Goal: Book appointment/travel/reservation

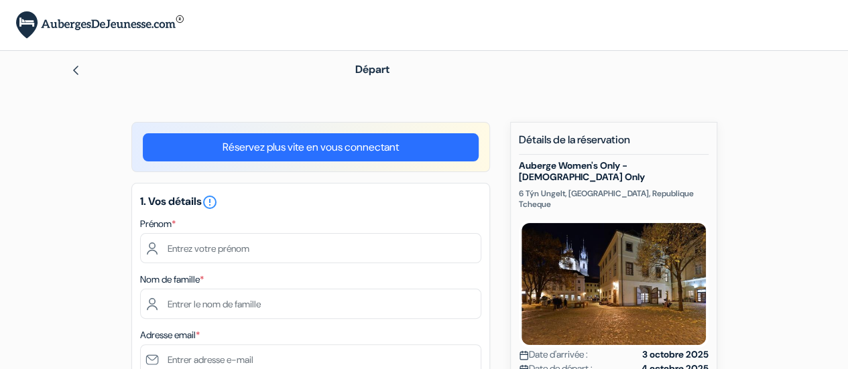
click at [469, 196] on h5 "1. Vos détails error_outline" at bounding box center [310, 202] width 341 height 16
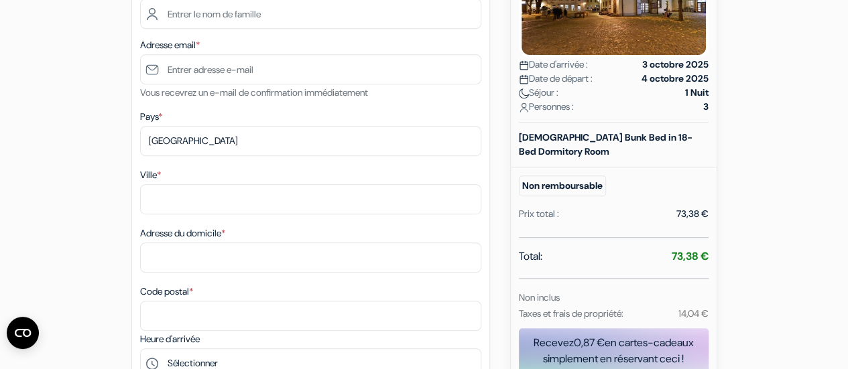
scroll to position [167, 0]
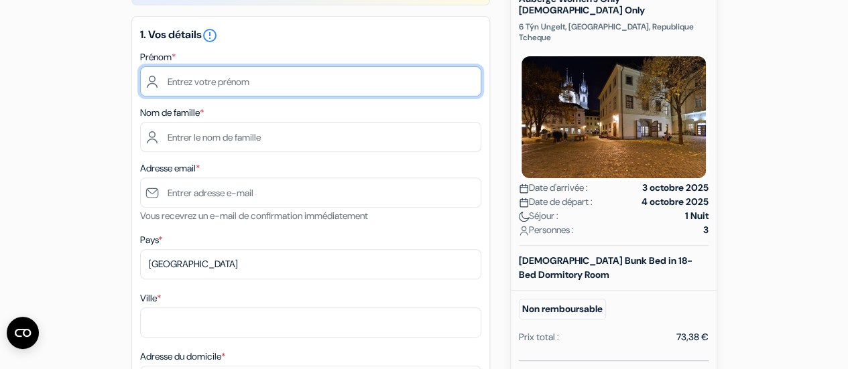
click at [318, 91] on input "text" at bounding box center [310, 81] width 341 height 30
type input "Lilou"
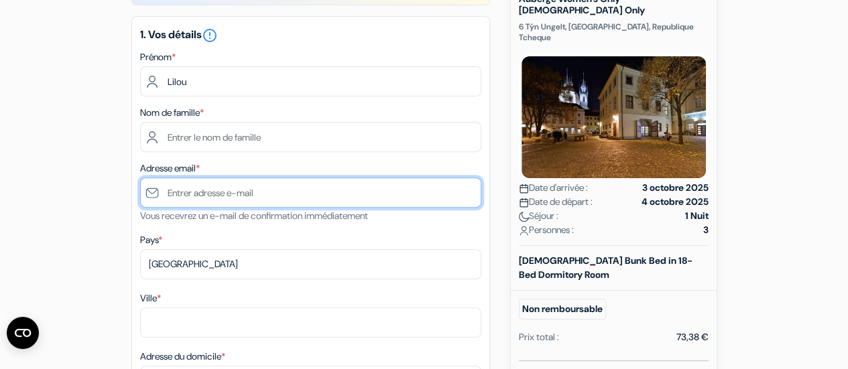
type input "[EMAIL_ADDRESS][DOMAIN_NAME]"
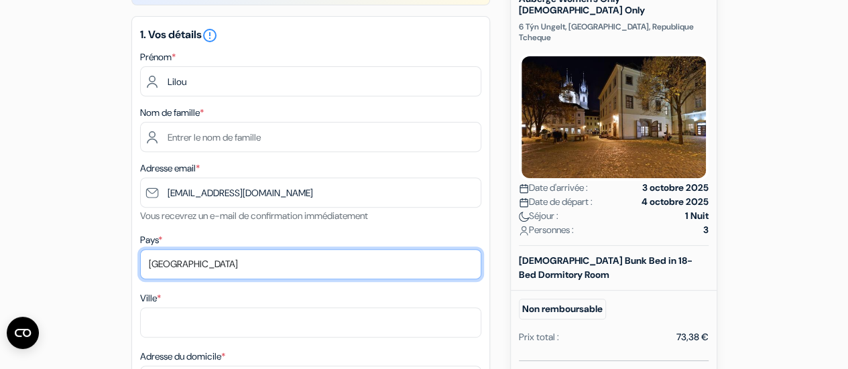
select select "fr"
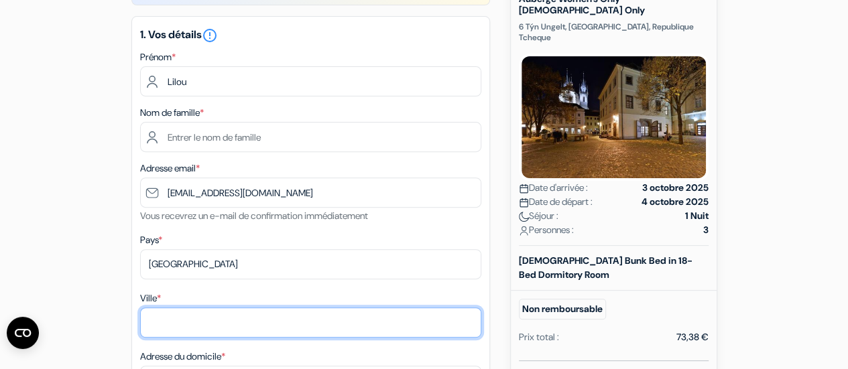
type input "Prémesques"
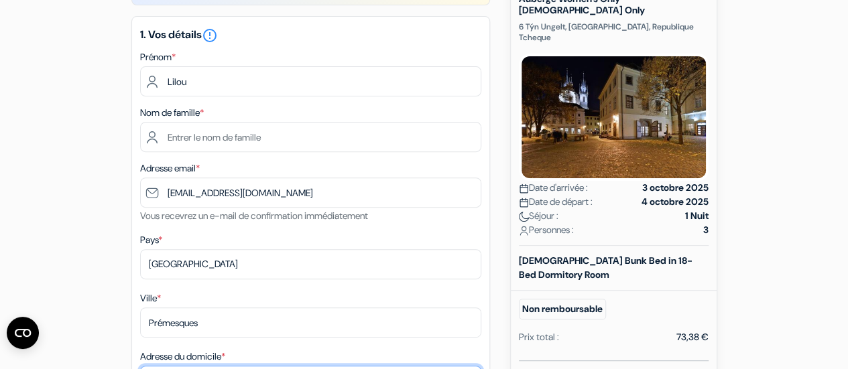
type input "6 clos des charmilles"
type input "59840"
type input "0636175905"
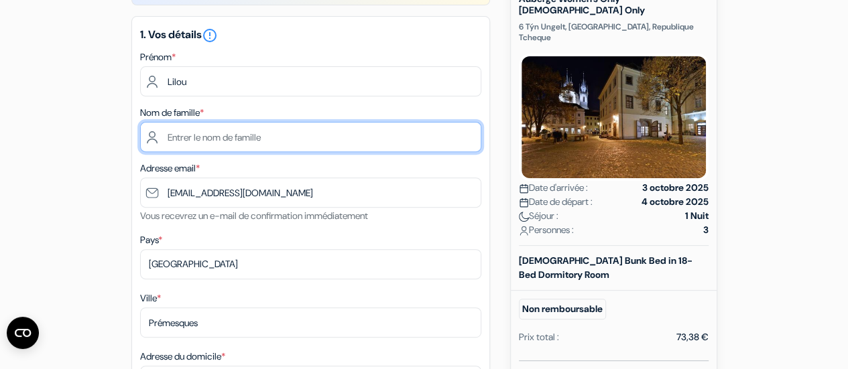
click at [256, 137] on input "text" at bounding box center [310, 137] width 341 height 30
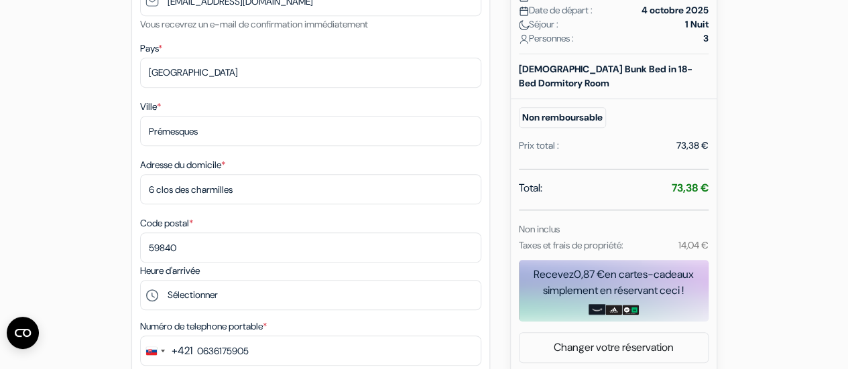
scroll to position [300, 0]
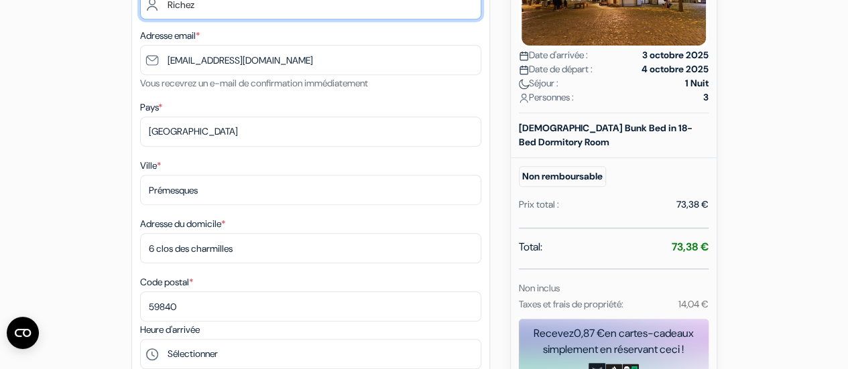
type input "Richez"
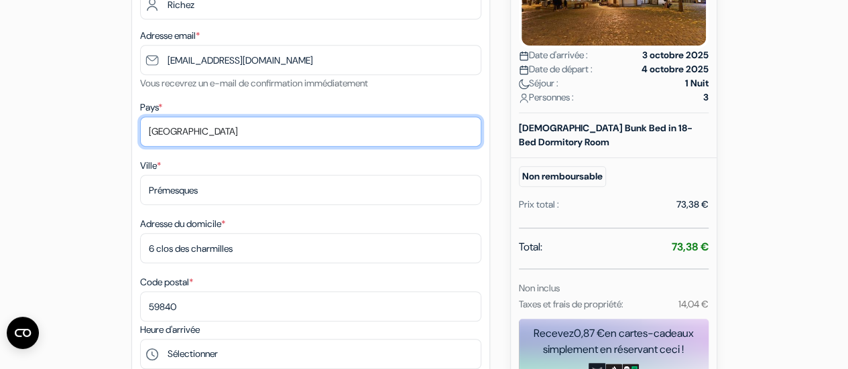
click at [290, 131] on select "Selectionner le pays Abkhazie [GEOGRAPHIC_DATA] [GEOGRAPHIC_DATA] [GEOGRAPHIC_D…" at bounding box center [310, 132] width 341 height 30
select select "sk"
click at [140, 117] on select "Selectionner le pays Abkhazie [GEOGRAPHIC_DATA] [GEOGRAPHIC_DATA] [GEOGRAPHIC_D…" at bounding box center [310, 132] width 341 height 30
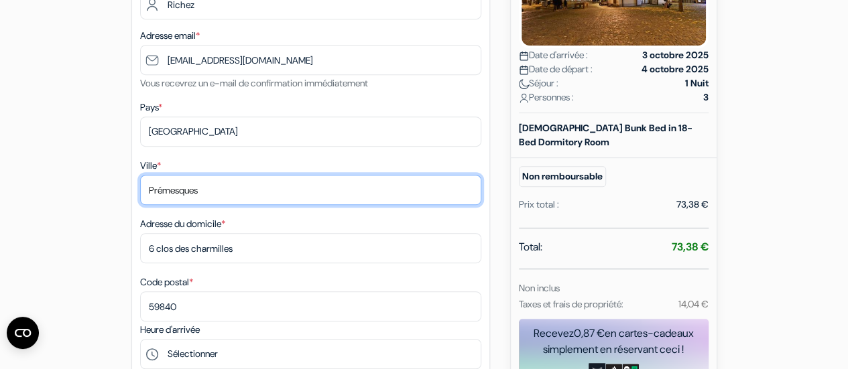
click at [239, 196] on input "Prémesques" at bounding box center [310, 190] width 341 height 30
type input "[GEOGRAPHIC_DATA]"
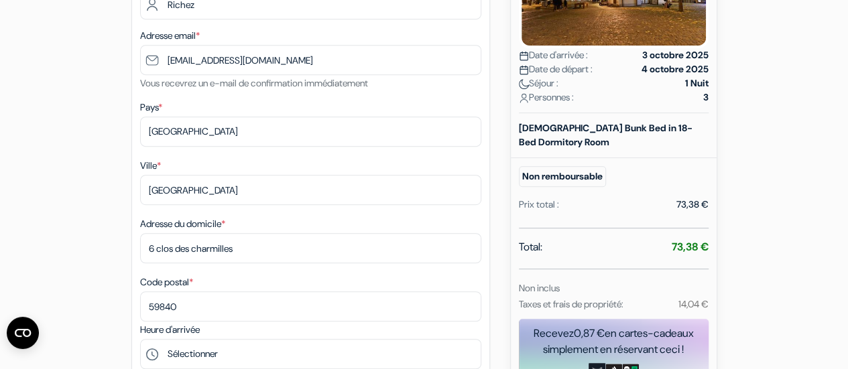
click at [304, 217] on div "Adresse du domicile * [STREET_ADDRESS]" at bounding box center [310, 240] width 341 height 48
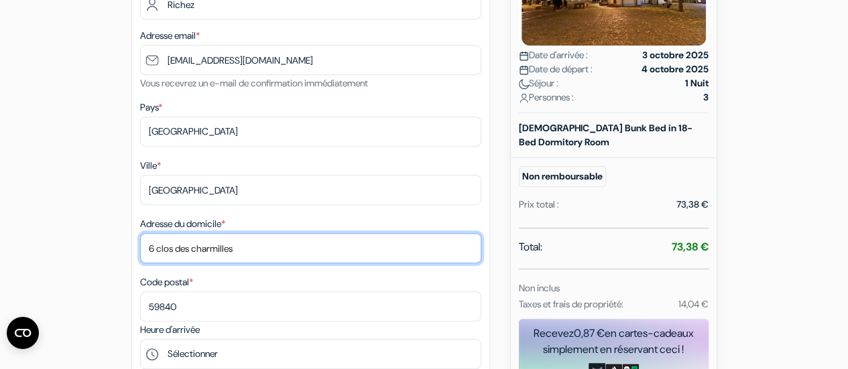
click at [291, 249] on input "6 clos des charmilles" at bounding box center [310, 248] width 341 height 30
type input "6"
type input "dunajska 18"
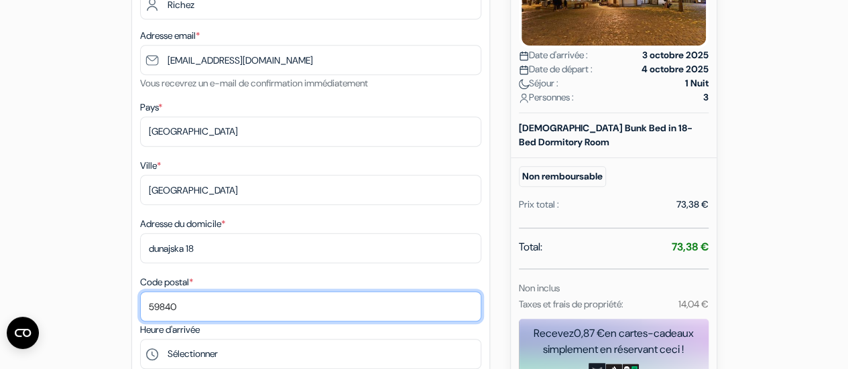
click at [204, 312] on input "59840" at bounding box center [310, 307] width 341 height 30
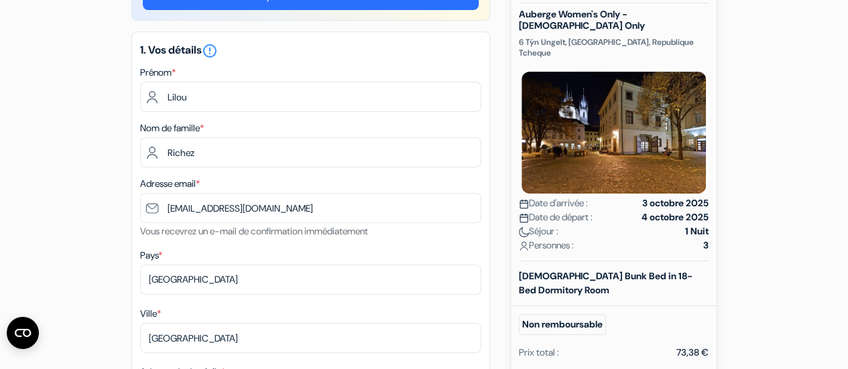
scroll to position [151, 0]
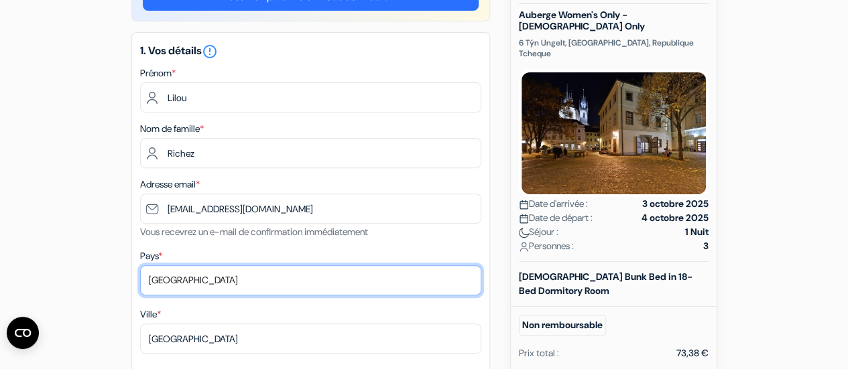
click at [235, 275] on select "Selectionner le pays Abkhazie [GEOGRAPHIC_DATA] [GEOGRAPHIC_DATA] [GEOGRAPHIC_D…" at bounding box center [310, 280] width 341 height 30
click at [181, 282] on select "Selectionner le pays Abkhazie [GEOGRAPHIC_DATA] [GEOGRAPHIC_DATA] [GEOGRAPHIC_D…" at bounding box center [310, 280] width 341 height 30
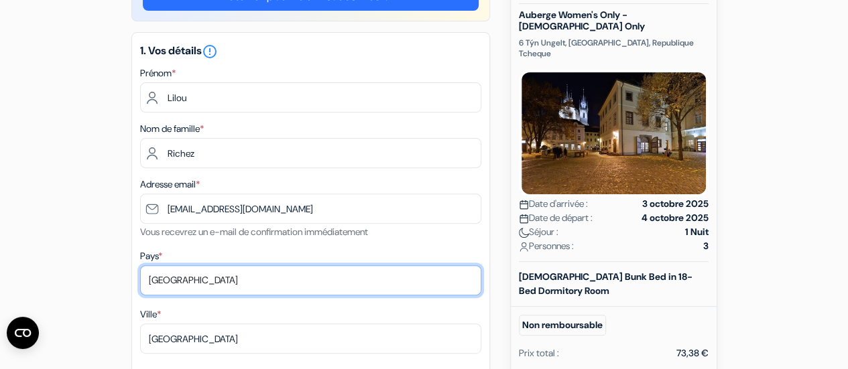
select select "fr"
click at [140, 266] on select "Selectionner le pays Abkhazie [GEOGRAPHIC_DATA] [GEOGRAPHIC_DATA] [GEOGRAPHIC_D…" at bounding box center [310, 280] width 341 height 30
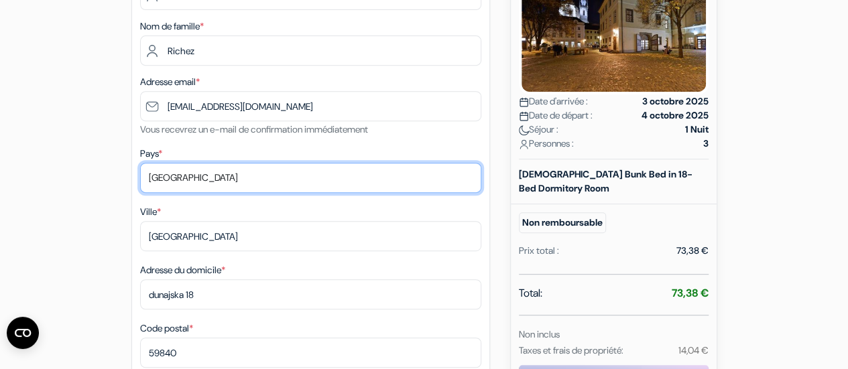
scroll to position [265, 0]
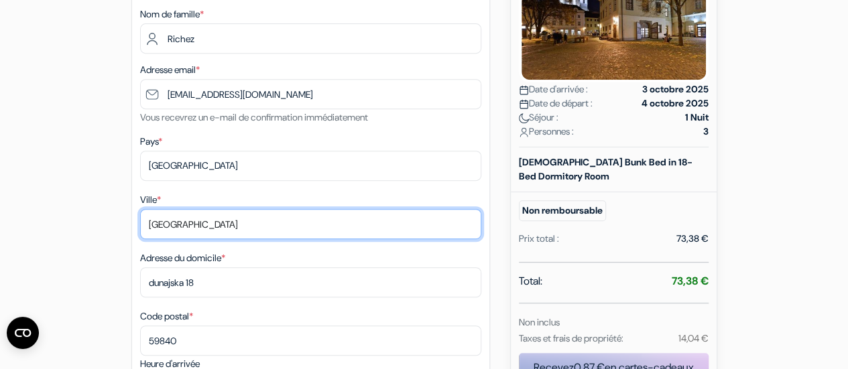
click at [224, 223] on input "[GEOGRAPHIC_DATA]" at bounding box center [310, 224] width 341 height 30
type input "Prémesques"
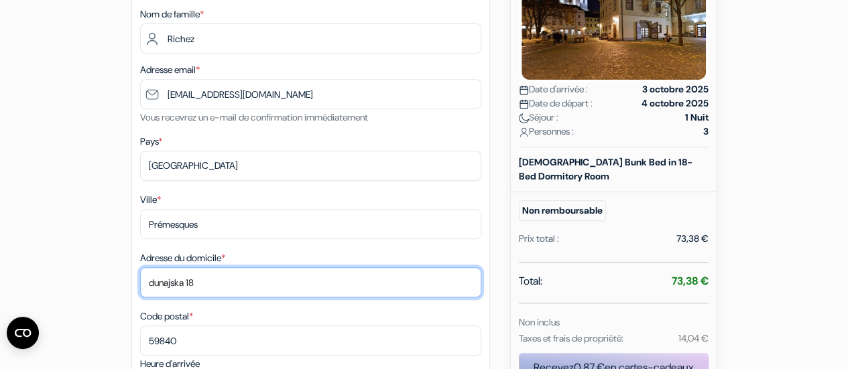
click at [206, 283] on input "dunajska 18" at bounding box center [310, 283] width 341 height 30
type input "6 clos des charmilles"
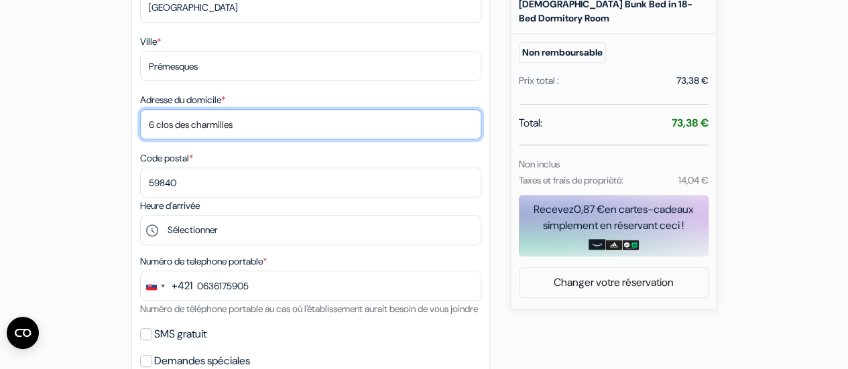
scroll to position [426, 0]
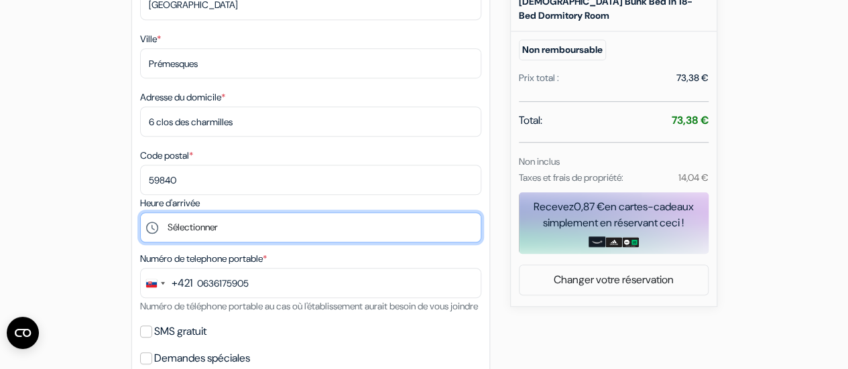
click at [235, 226] on select "Sélectionner 15:00 16:00 17:00 18:00 19:00 20:00 21:00 22:00" at bounding box center [310, 228] width 341 height 30
select select "15"
click at [140, 215] on select "Sélectionner 15:00 16:00 17:00 18:00 19:00 20:00 21:00 22:00" at bounding box center [310, 228] width 341 height 30
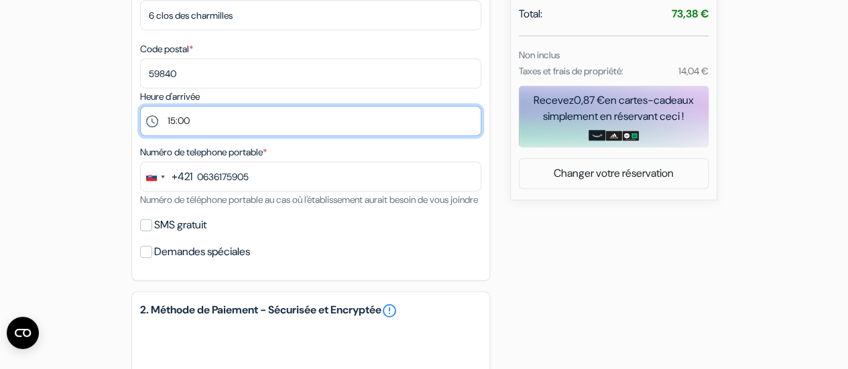
scroll to position [534, 0]
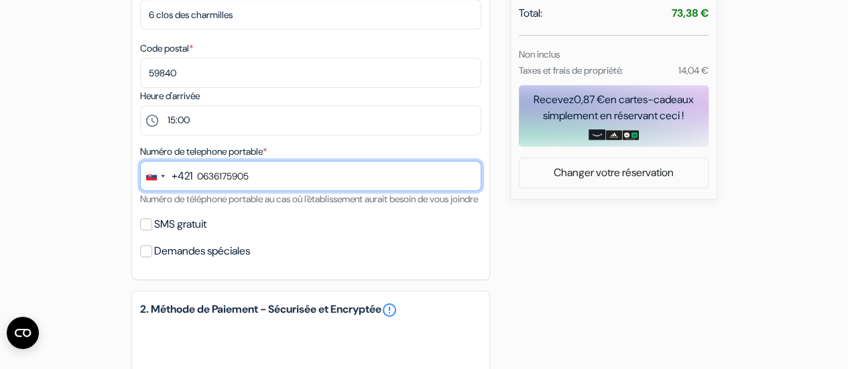
click at [247, 178] on input "0636175905" at bounding box center [310, 176] width 341 height 30
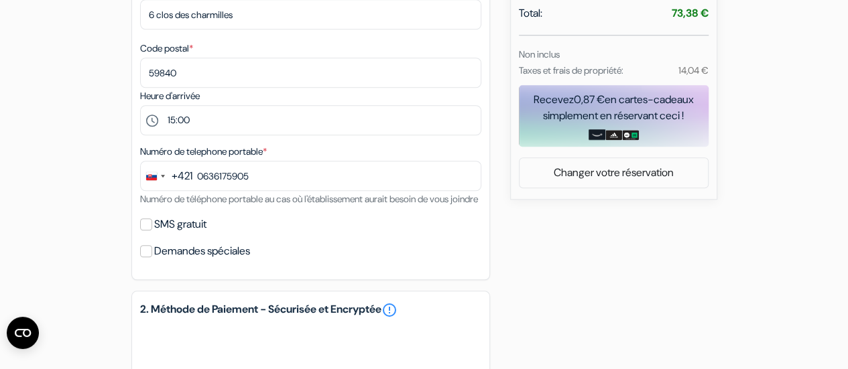
click at [178, 178] on div "+421" at bounding box center [182, 176] width 21 height 16
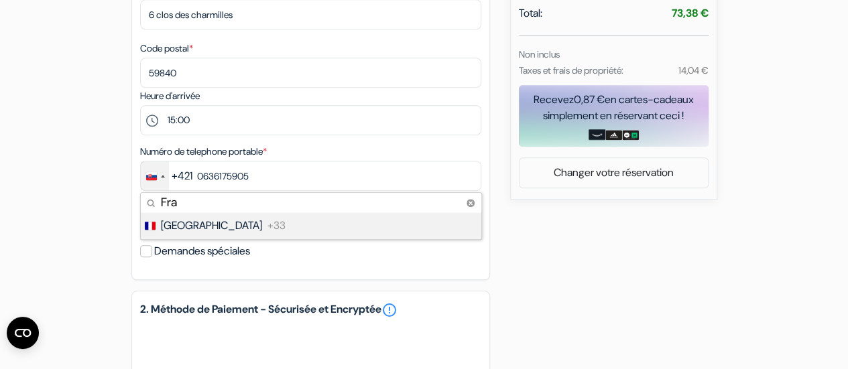
type input "Fra"
click at [286, 224] on li "France +33" at bounding box center [310, 226] width 342 height 27
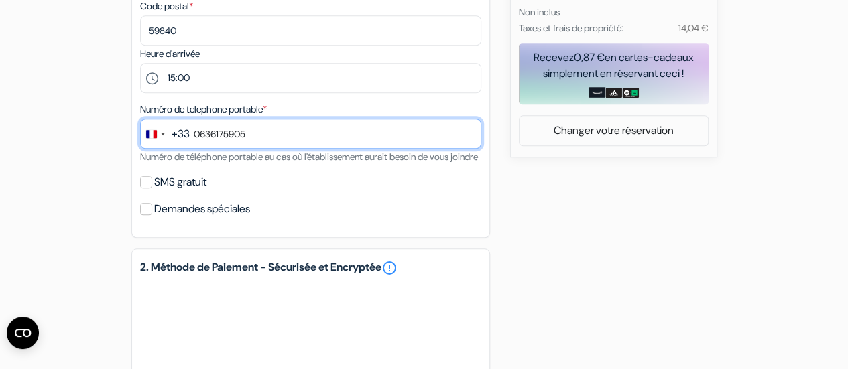
scroll to position [577, 0]
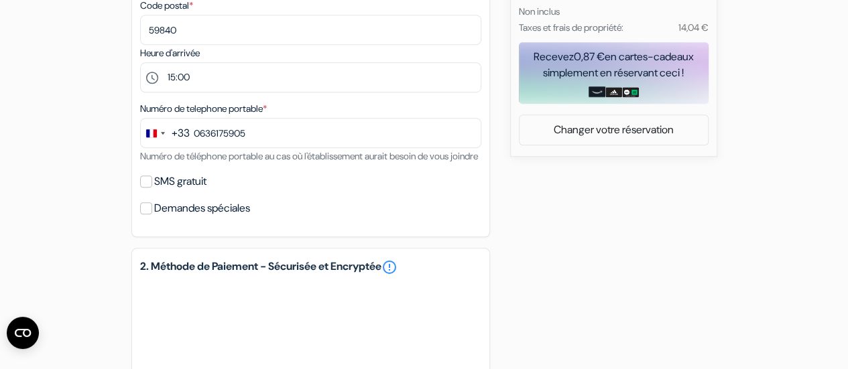
click at [552, 246] on div "add_box Auberge Women's Only - [DEMOGRAPHIC_DATA] Only 6 Týn Ungelt, [GEOGRAPHI…" at bounding box center [424, 81] width 764 height 1073
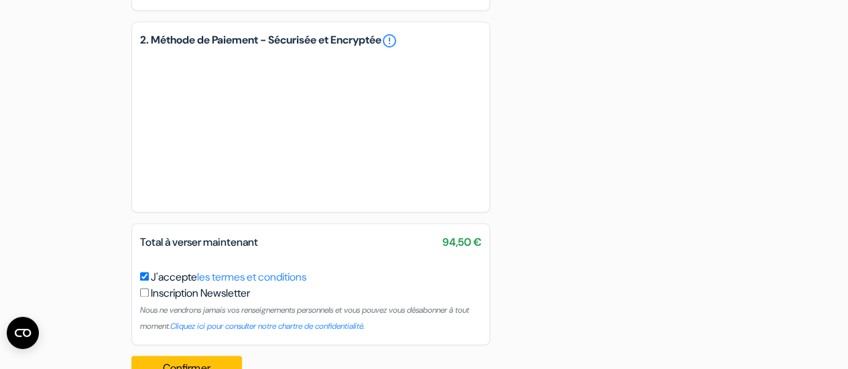
scroll to position [830, 0]
